Goal: Navigation & Orientation: Find specific page/section

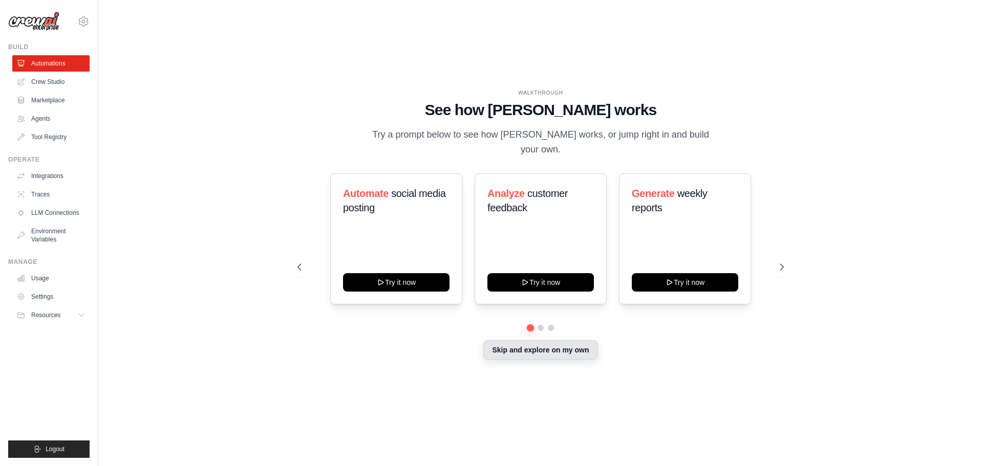
click at [522, 347] on button "Skip and explore on my own" at bounding box center [540, 349] width 114 height 19
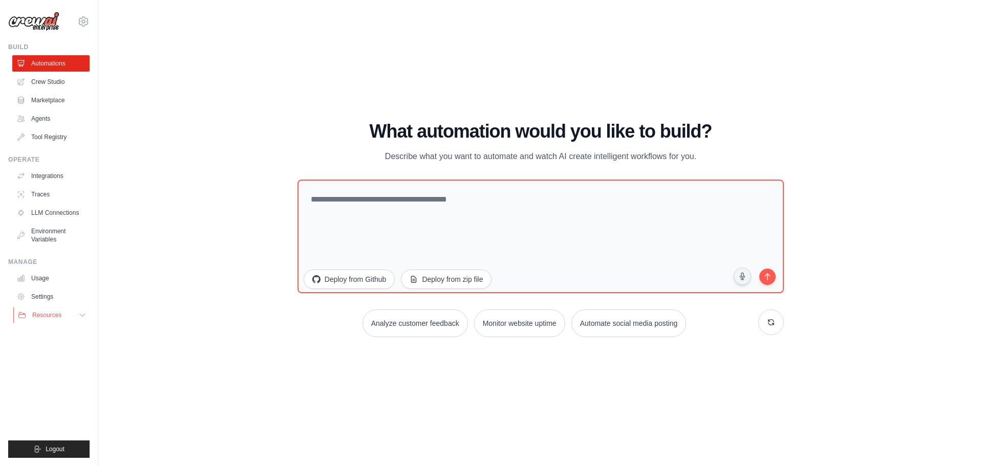
click at [54, 317] on span "Resources" at bounding box center [46, 315] width 29 height 8
click at [68, 85] on link "Crew Studio" at bounding box center [51, 82] width 77 height 16
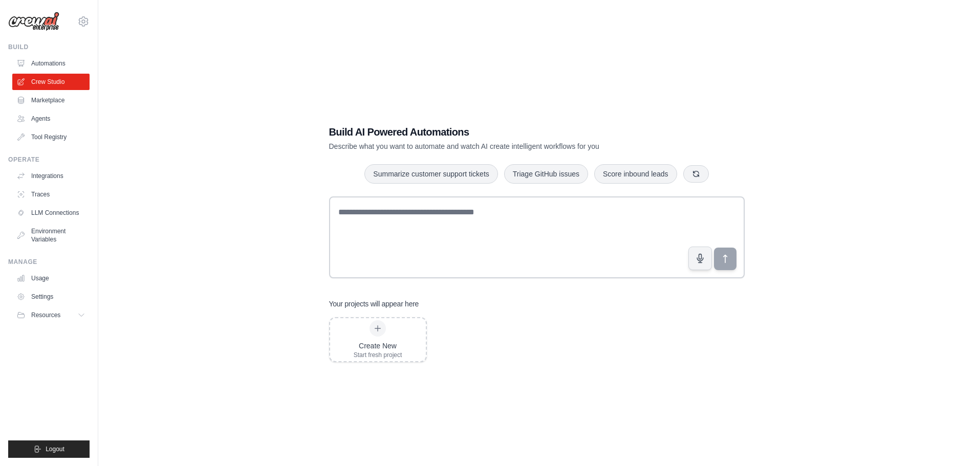
click at [43, 21] on img at bounding box center [33, 21] width 51 height 19
click at [39, 101] on link "Marketplace" at bounding box center [51, 100] width 77 height 16
